Goal: Information Seeking & Learning: Learn about a topic

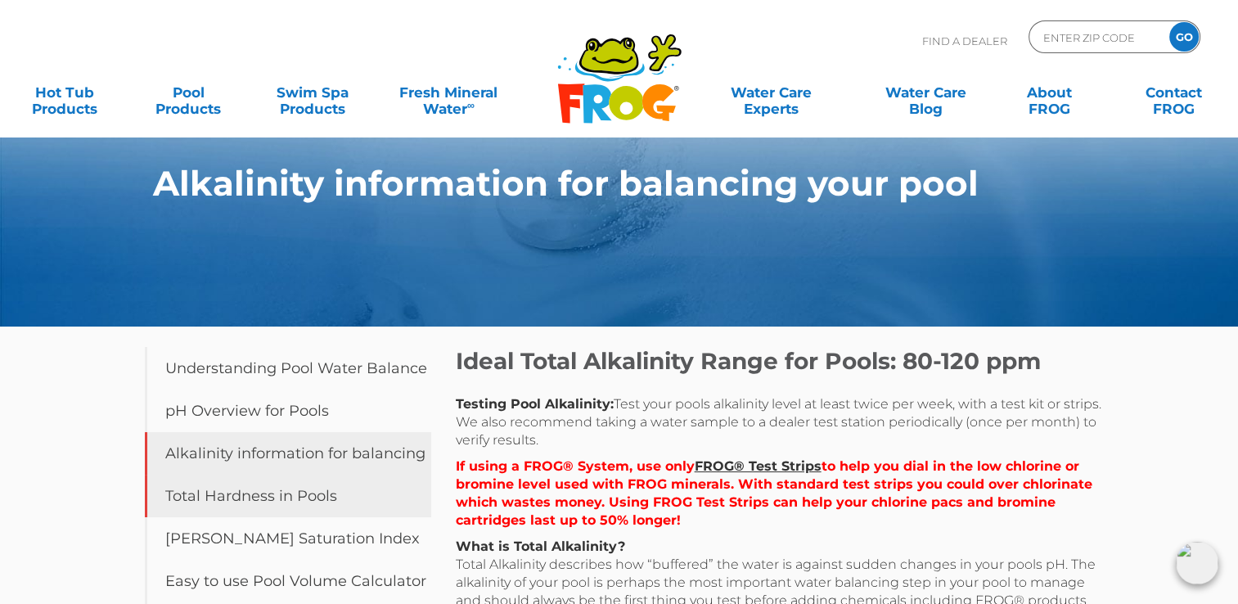
click at [256, 506] on link "Total Hardness in Pools" at bounding box center [288, 496] width 286 height 43
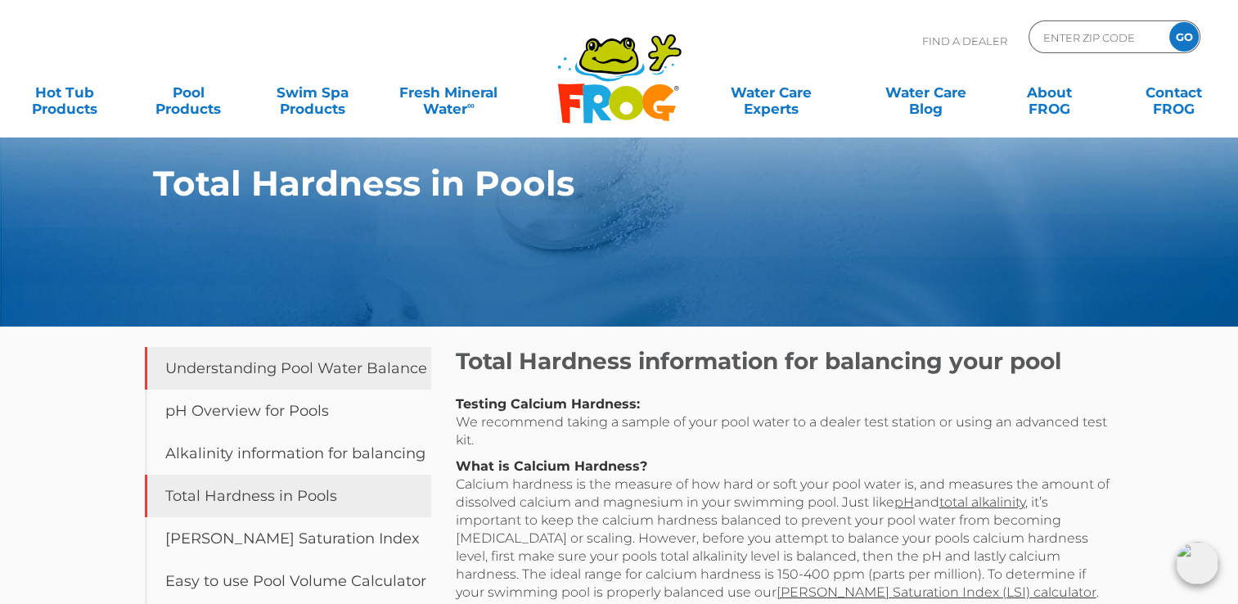
click at [331, 376] on link "Understanding Pool Water Balance" at bounding box center [288, 368] width 286 height 43
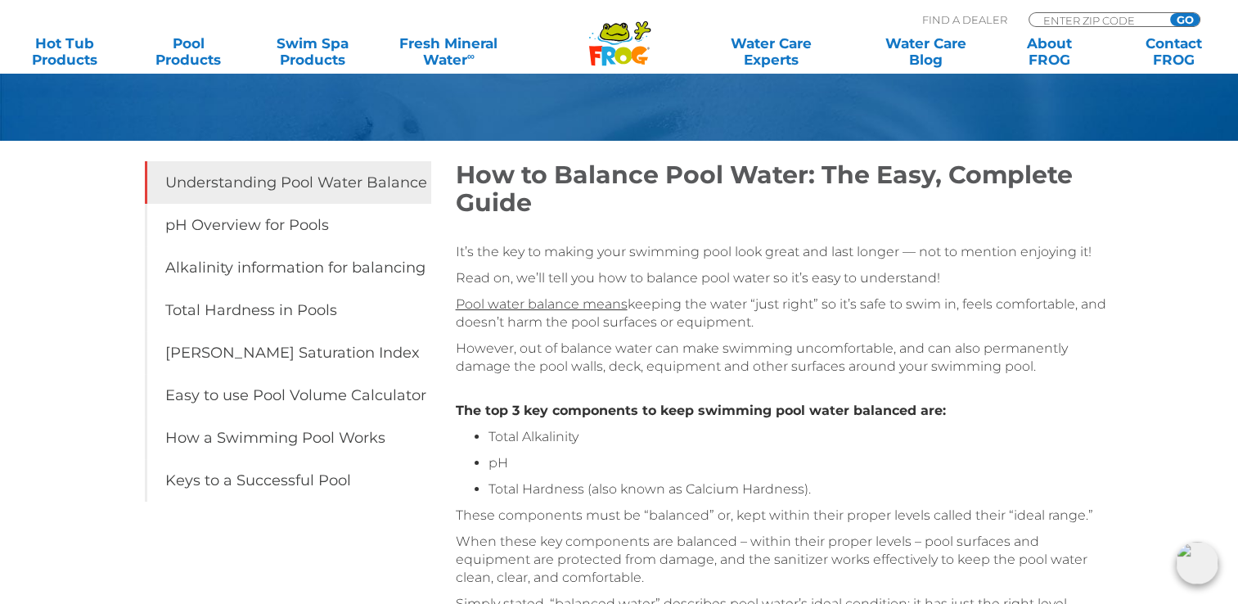
scroll to position [174, 0]
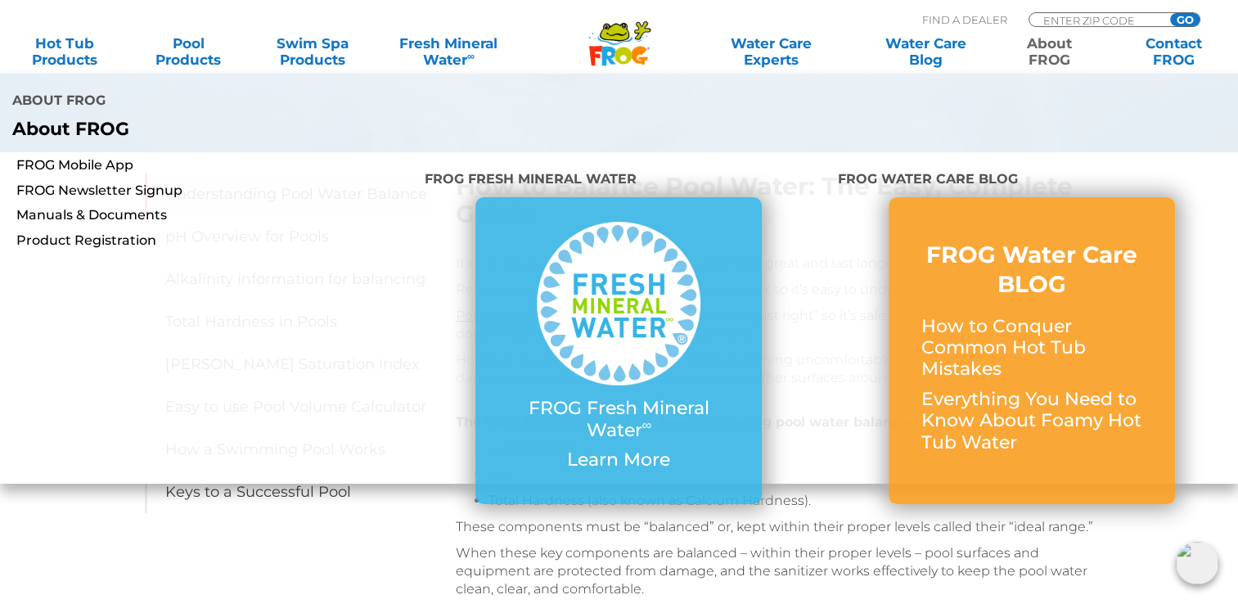
click at [1050, 54] on link "About FROG" at bounding box center [1050, 51] width 97 height 33
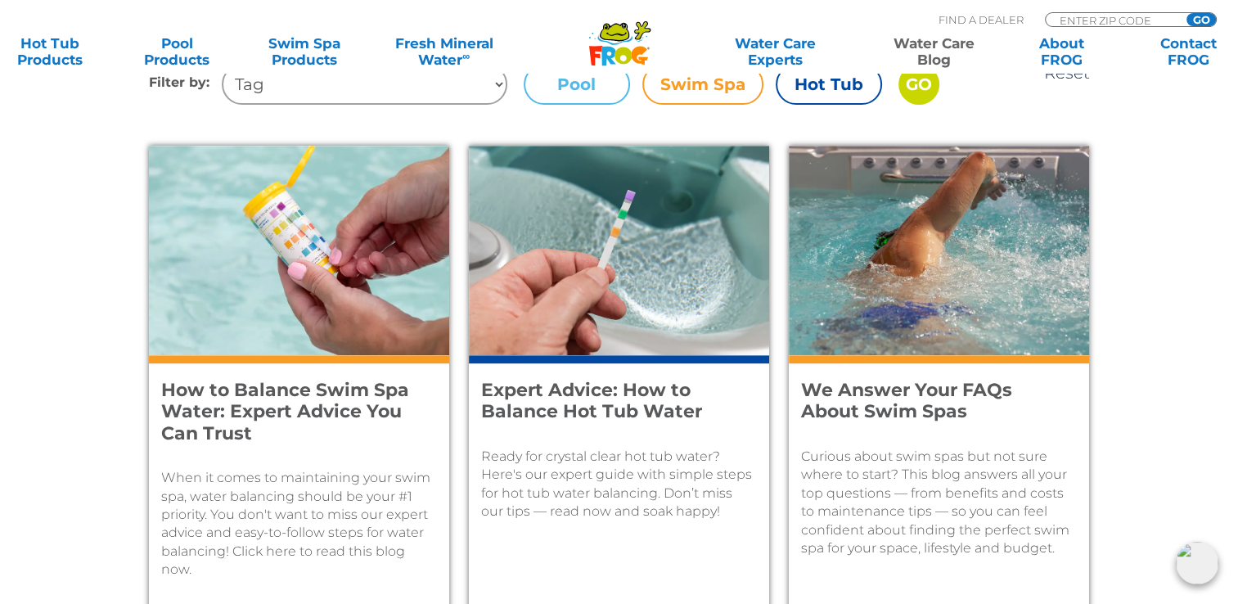
scroll to position [677, 0]
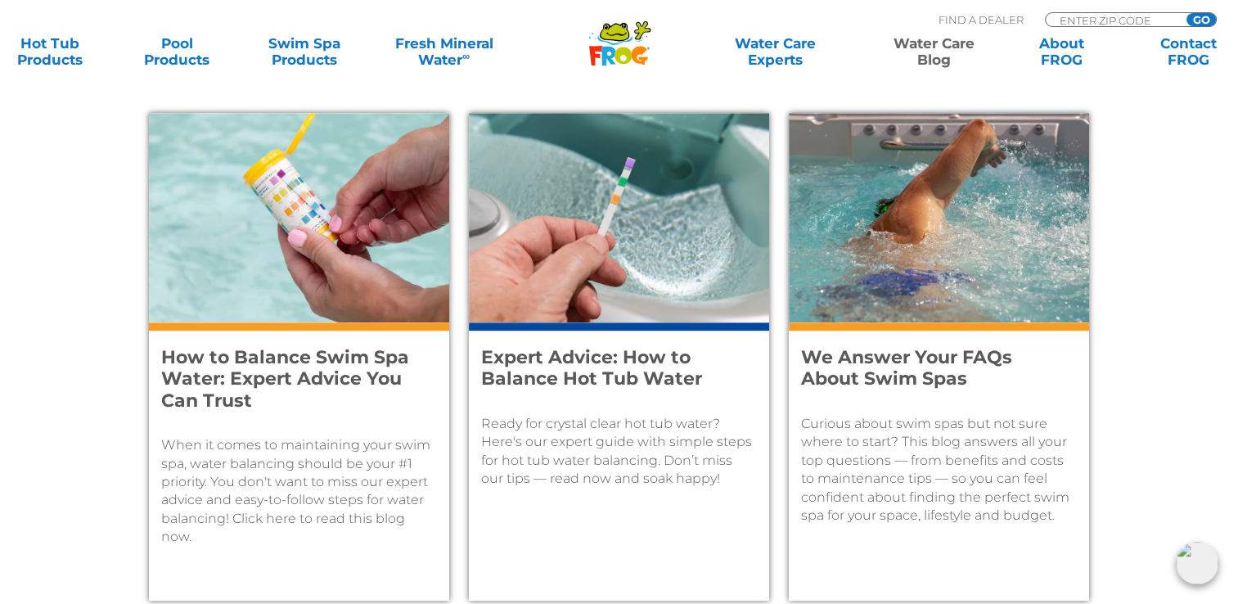
click at [288, 380] on h4 "How to Balance Swim Spa Water: Expert Advice You Can Trust" at bounding box center [288, 379] width 254 height 65
